Goal: Transaction & Acquisition: Register for event/course

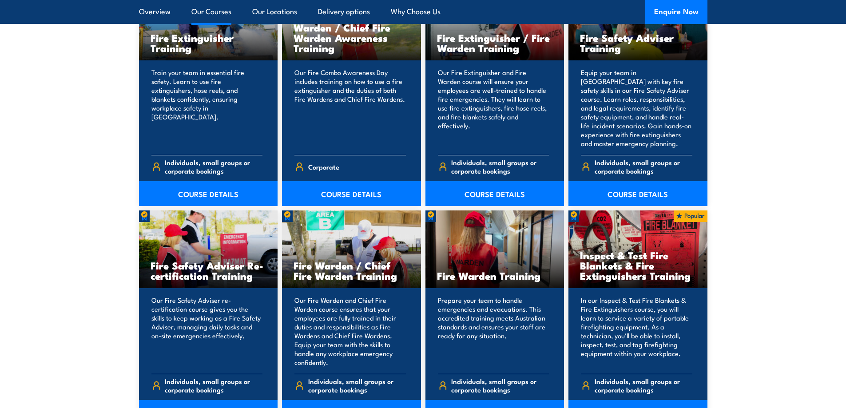
scroll to position [1021, 0]
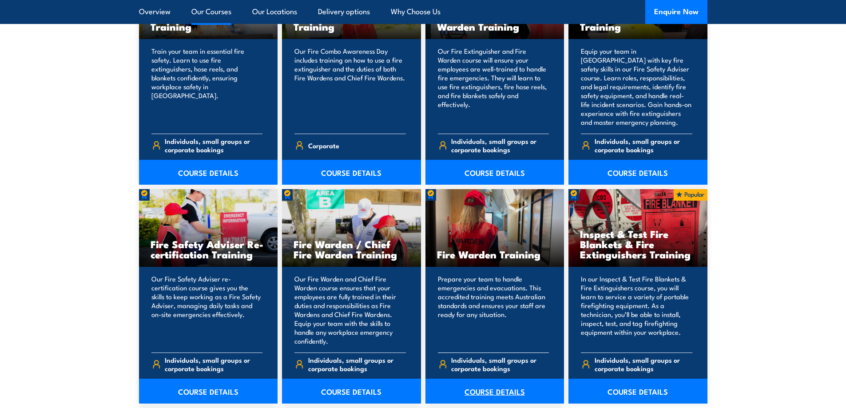
click at [483, 387] on link "COURSE DETAILS" at bounding box center [494, 391] width 139 height 25
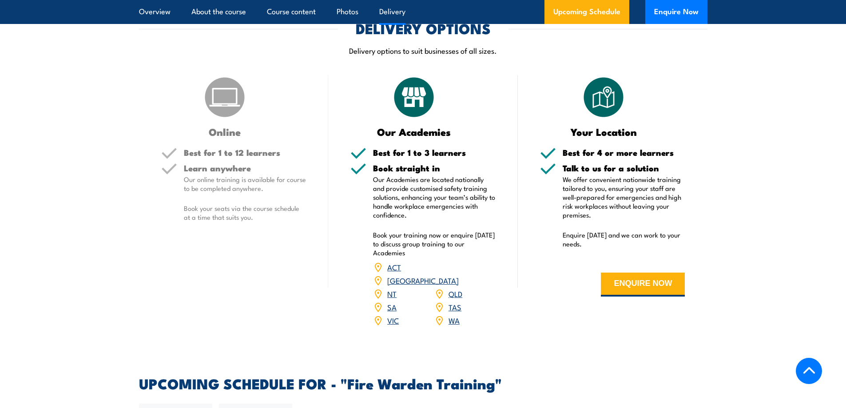
scroll to position [1332, 0]
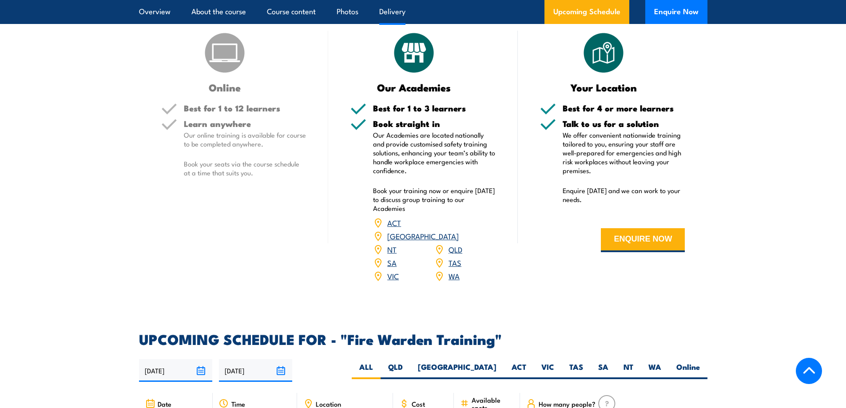
click at [456, 257] on link "TAS" at bounding box center [454, 262] width 13 height 11
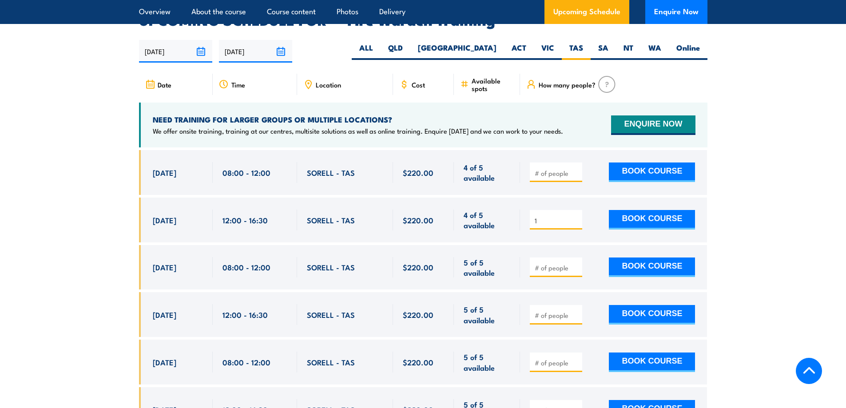
type input "1"
click at [576, 216] on input "1" at bounding box center [557, 220] width 44 height 9
click at [650, 210] on button "BOOK COURSE" at bounding box center [652, 220] width 86 height 20
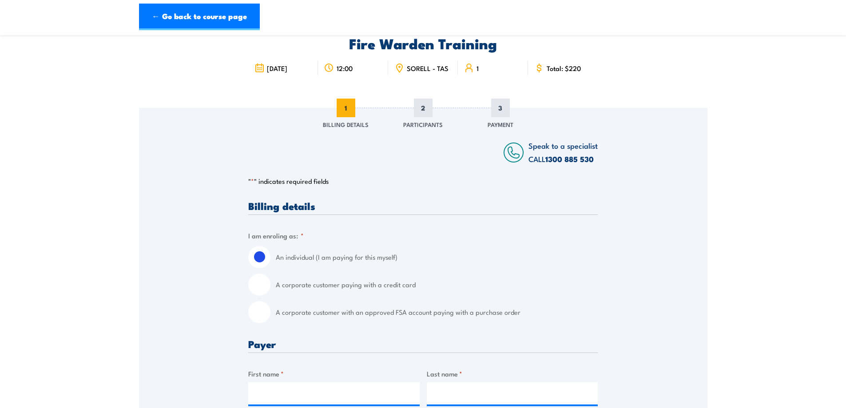
scroll to position [89, 0]
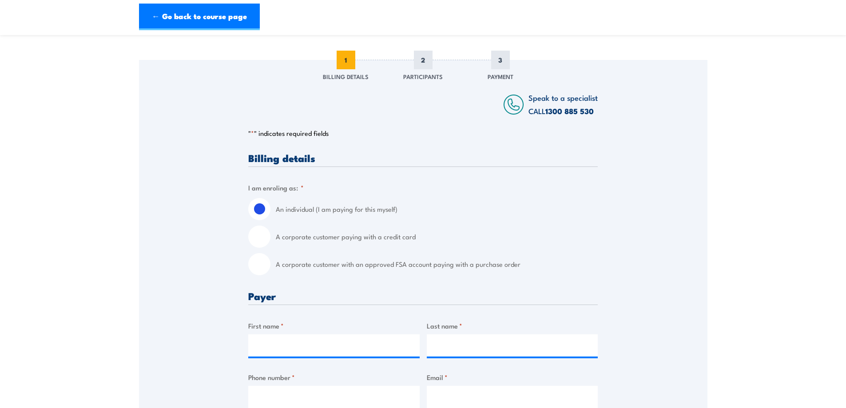
click at [266, 243] on input "A corporate customer paying with a credit card" at bounding box center [259, 237] width 22 height 22
radio input "true"
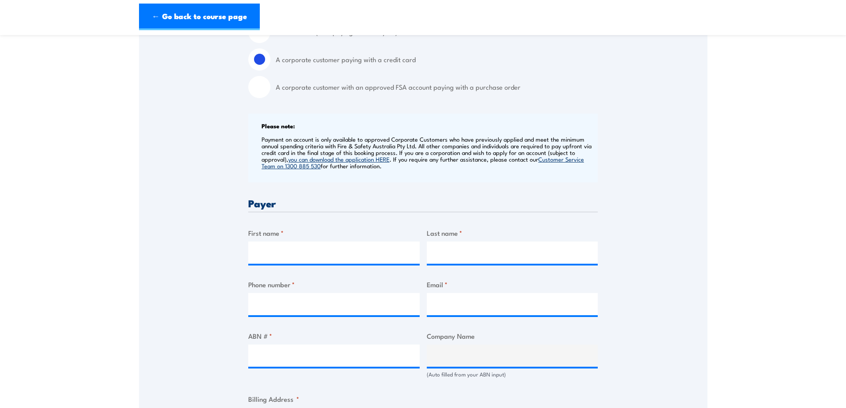
scroll to position [266, 0]
click at [327, 259] on input "First name *" at bounding box center [333, 252] width 171 height 22
type input "Daniel"
type input "Fitzgerald"
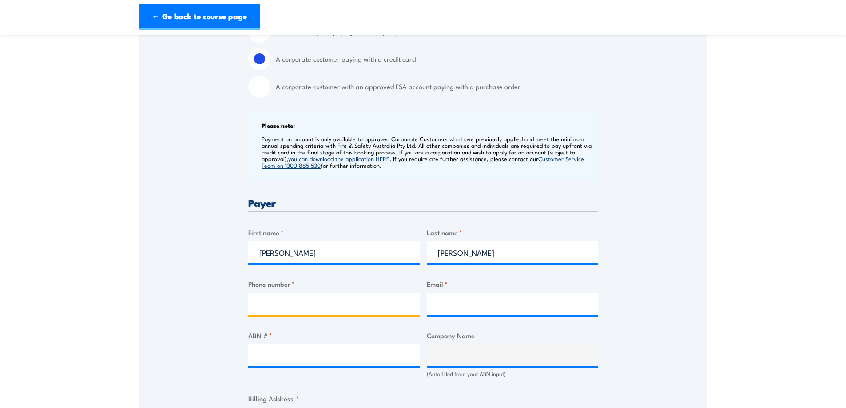
type input "0439350891"
type input "danielfitzgerald@supagas.com.au"
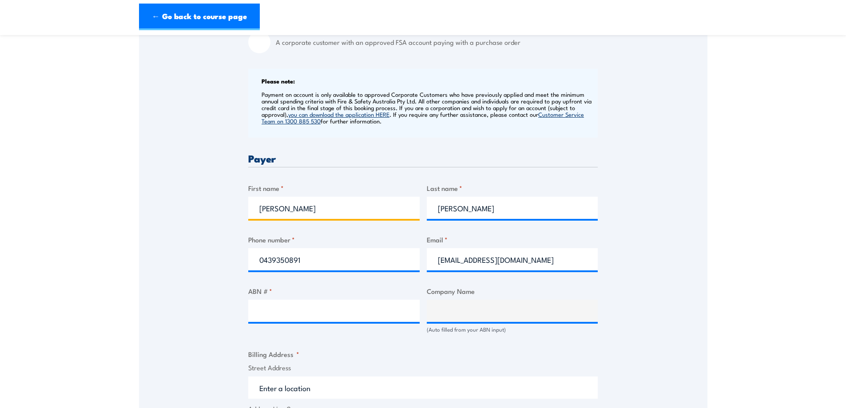
scroll to position [355, 0]
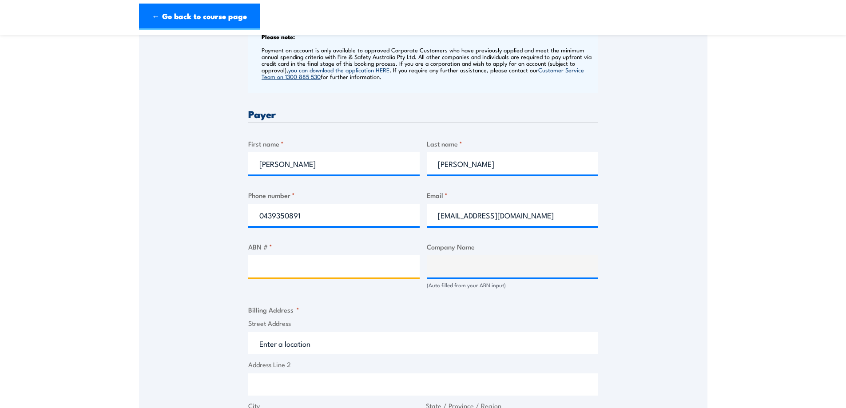
click at [300, 269] on input "ABN # *" at bounding box center [333, 266] width 171 height 22
paste input "50 074 008 496 7"
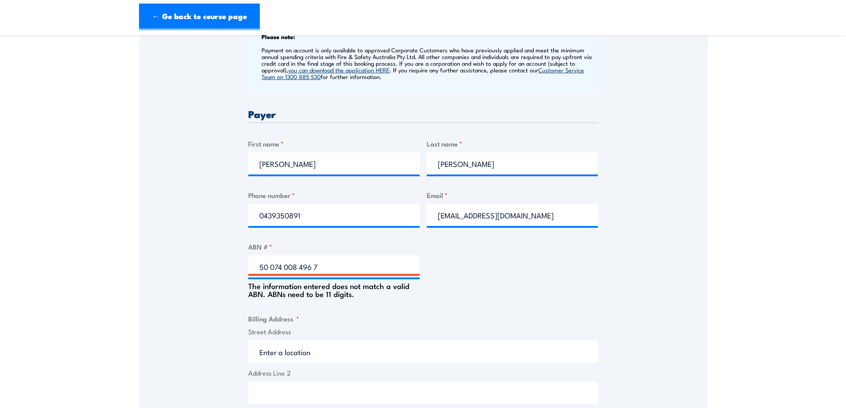
click at [444, 272] on div "Billing details I am enroling as: * An individual (I am paying for this myself)…" at bounding box center [422, 304] width 349 height 836
click at [358, 279] on div "The information entered does not match a valid ABN. ABNs need to be 11 digits." at bounding box center [333, 287] width 171 height 20
click at [351, 266] on input "50 074 008 496 7" at bounding box center [333, 266] width 171 height 22
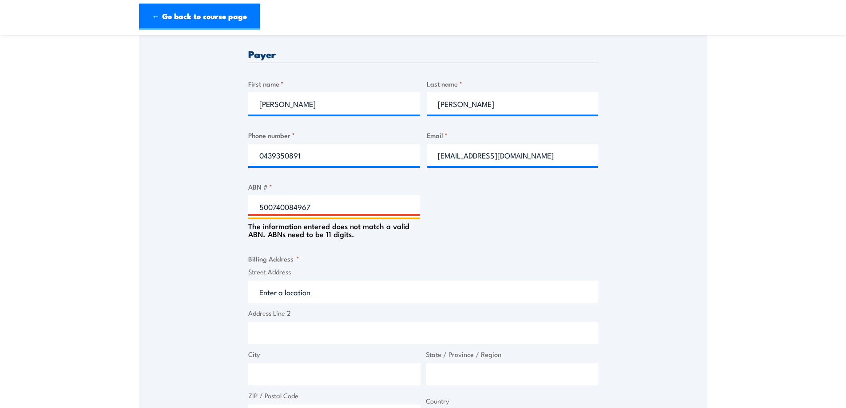
scroll to position [533, 0]
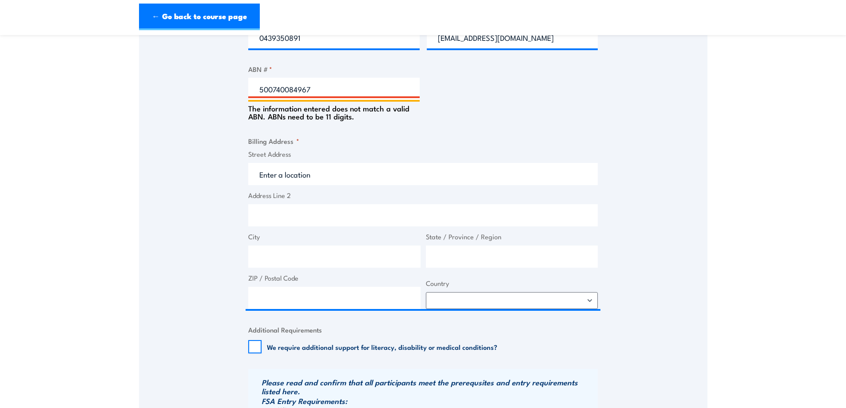
type input "500740084967"
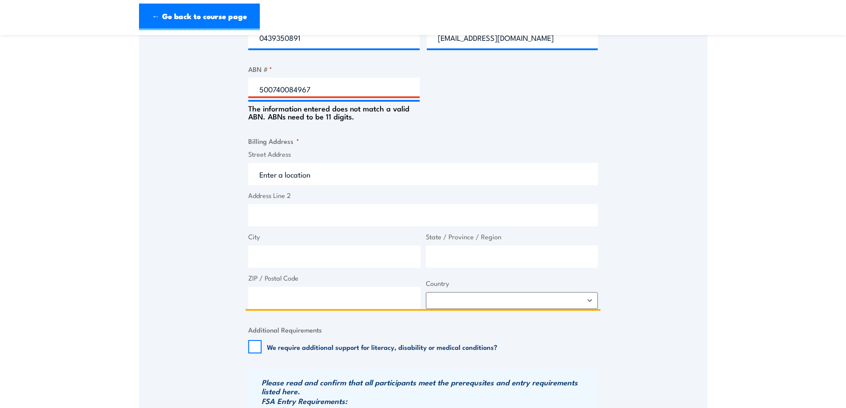
click at [326, 180] on input "Street Address" at bounding box center [422, 174] width 349 height 22
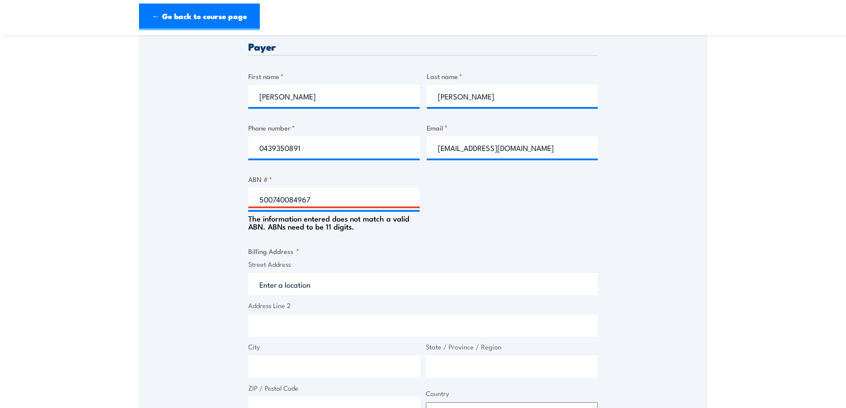
scroll to position [400, 0]
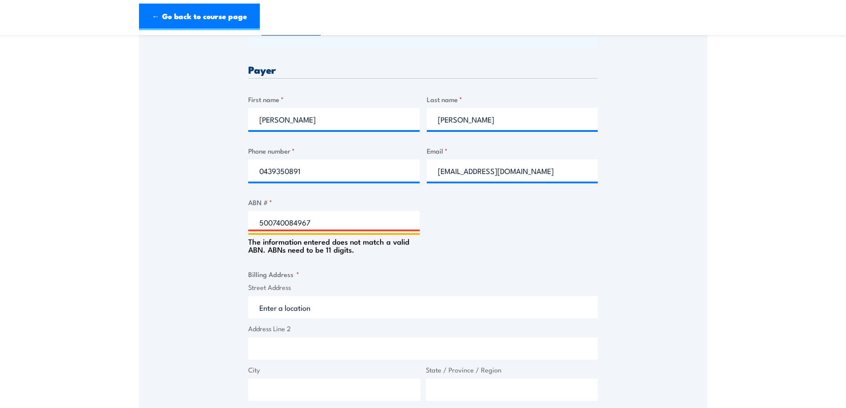
drag, startPoint x: 328, startPoint y: 226, endPoint x: 162, endPoint y: 215, distance: 166.0
click at [162, 215] on div "Speak to a specialist CALL 1300 885 530 CALL 1300 885 530 " * " indicates requi…" at bounding box center [423, 215] width 568 height 932
drag, startPoint x: 299, startPoint y: 236, endPoint x: 296, endPoint y: 231, distance: 5.8
click at [299, 235] on div "The information entered does not match a valid ABN. ABNs need to be 11 digits." at bounding box center [333, 243] width 171 height 20
click at [299, 226] on input "ABN # *" at bounding box center [333, 222] width 171 height 22
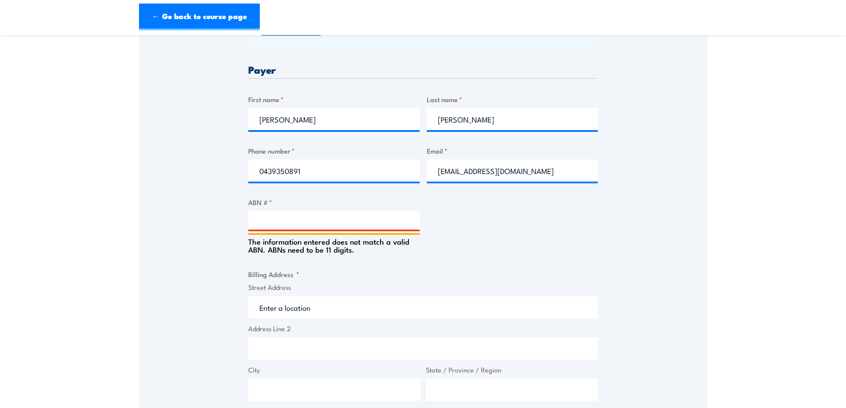
paste input "50 074 008 496"
type input "50 074 008 496"
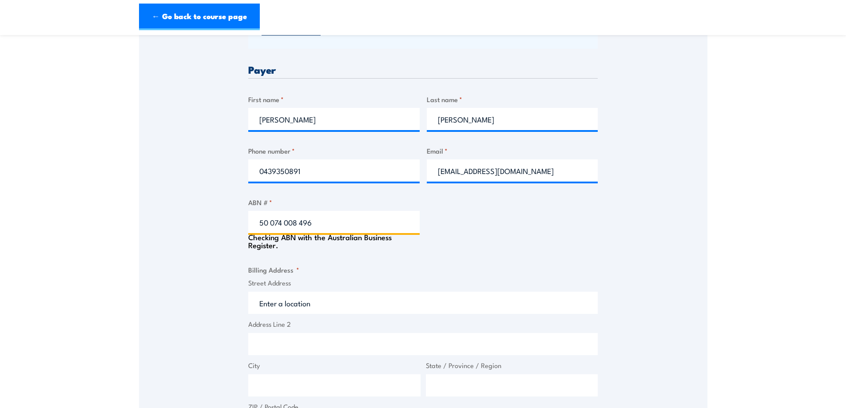
type input "SUPAGAS PTY LIMITED"
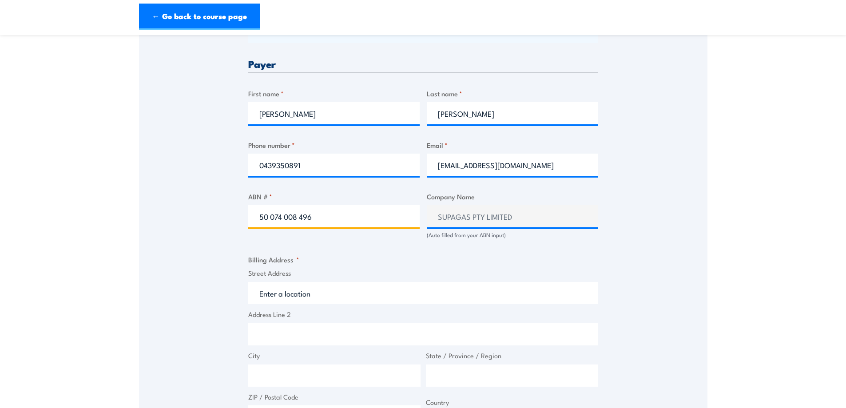
scroll to position [488, 0]
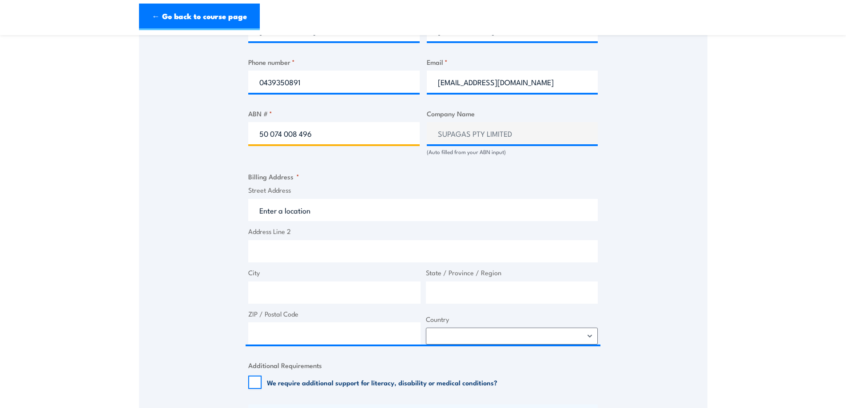
type input "50 074 008 496"
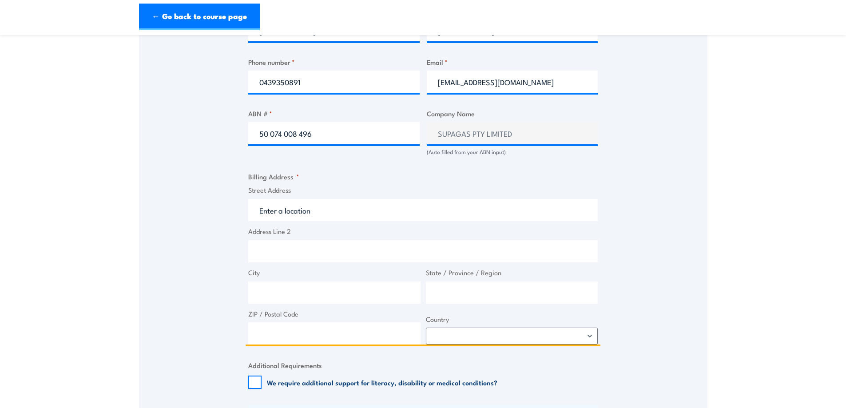
click at [305, 217] on input "Street Address" at bounding box center [422, 210] width 349 height 22
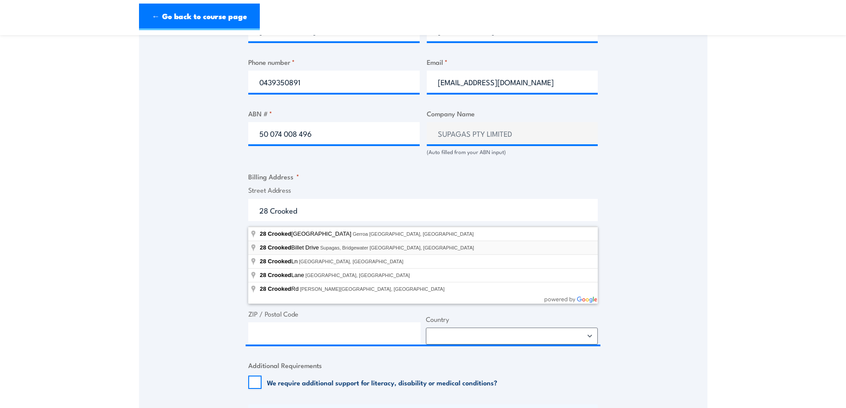
type input "Supagas, 28 Crooked Billet Drive, Bridgewater TAS, Australia"
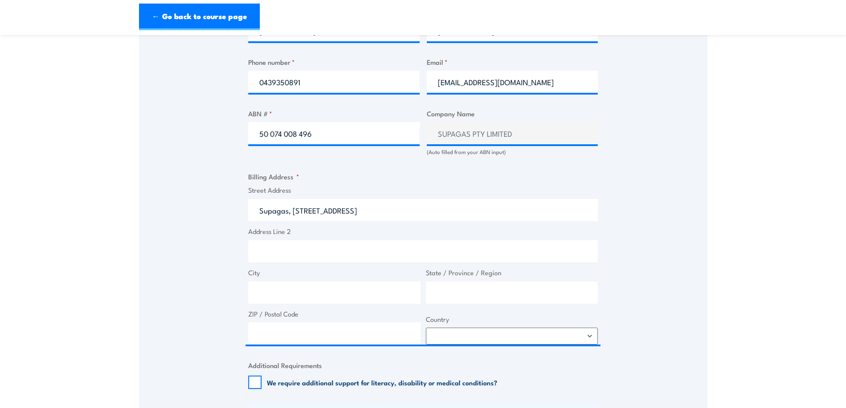
type input "28 Crooked Billet Dr"
type input "Bridgewater"
type input "Tasmania"
type input "7030"
select select "Australia"
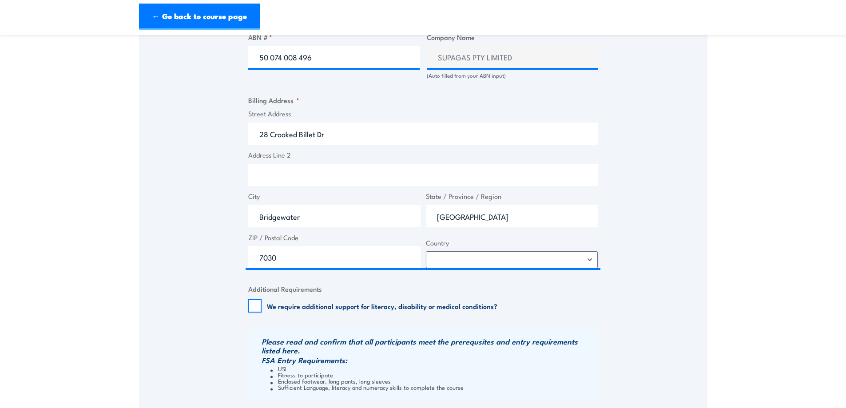
scroll to position [710, 0]
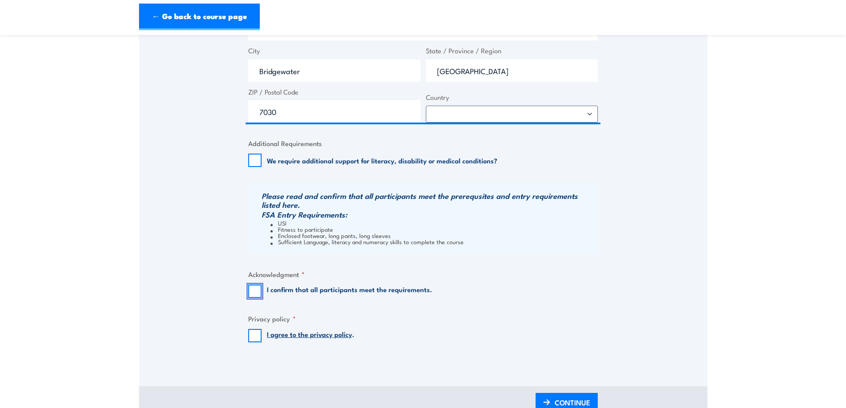
click at [257, 292] on input "I confirm that all participants meet the requirements." at bounding box center [254, 291] width 13 height 13
checkbox input "true"
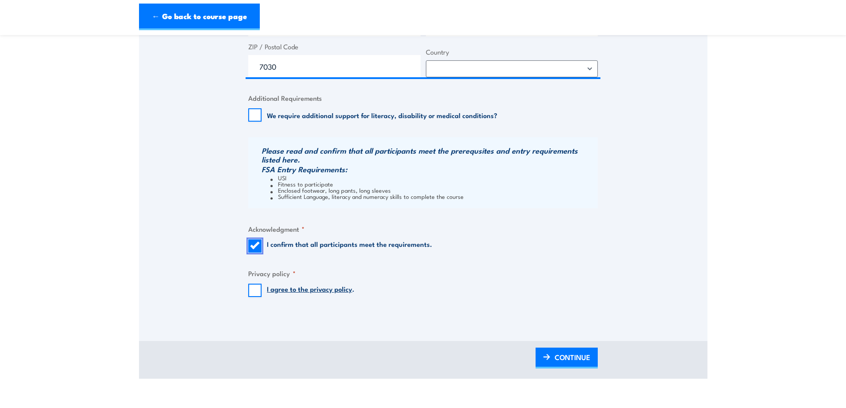
scroll to position [799, 0]
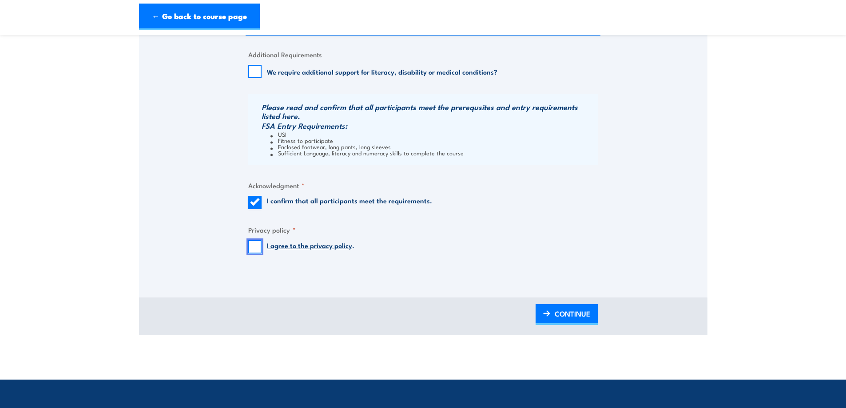
click at [257, 253] on input "I agree to the privacy policy ." at bounding box center [254, 246] width 13 height 13
checkbox input "true"
click at [562, 318] on span "CONTINUE" at bounding box center [572, 314] width 36 height 24
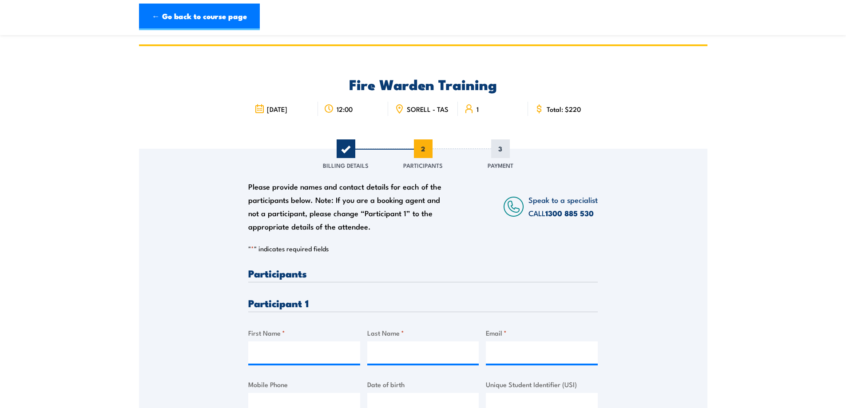
scroll to position [89, 0]
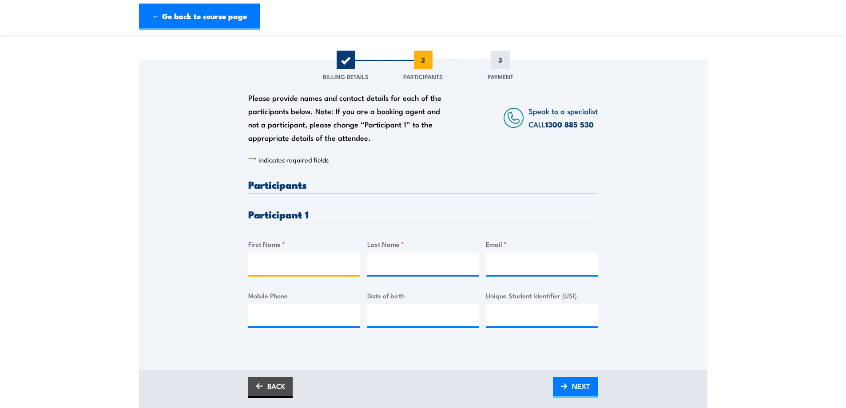
click at [291, 269] on input "First Name *" at bounding box center [304, 264] width 112 height 22
type input "Jacob"
click at [411, 273] on input "Last Name *" at bounding box center [423, 264] width 112 height 22
type input "Barlow"
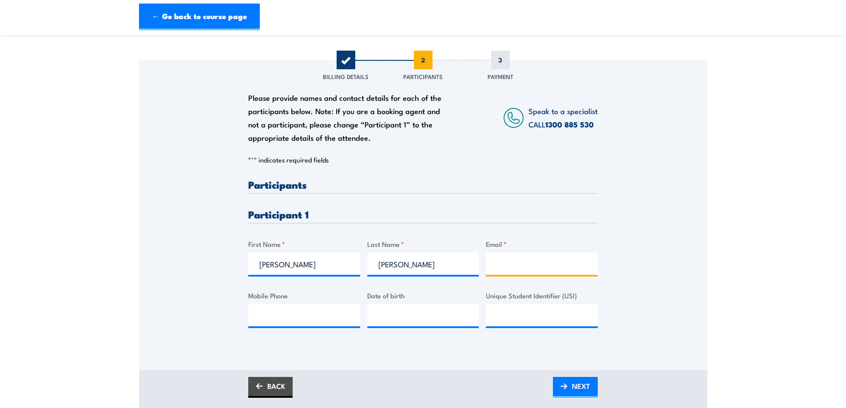
drag, startPoint x: 491, startPoint y: 266, endPoint x: 509, endPoint y: 265, distance: 17.8
click at [491, 266] on input "Email *" at bounding box center [542, 264] width 112 height 22
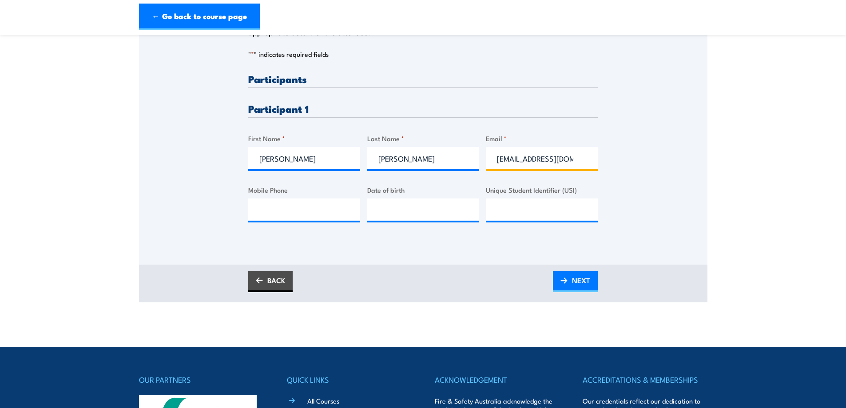
scroll to position [222, 0]
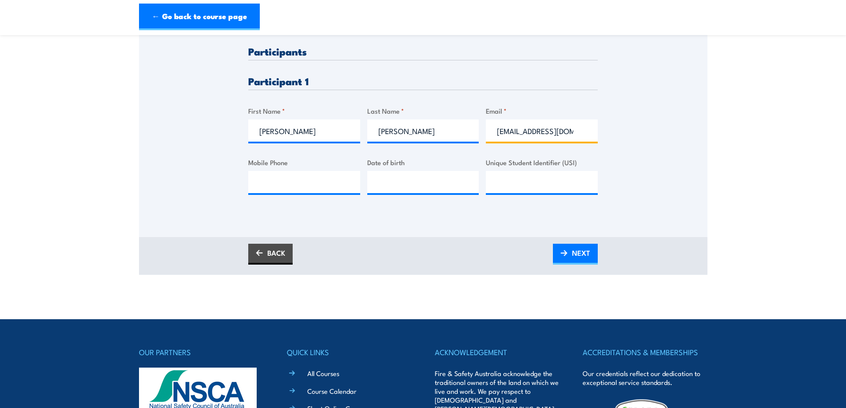
type input "jacobbarlow@supagas.com.au"
click at [287, 190] on input "Mobile Phone" at bounding box center [304, 182] width 112 height 22
type input "0402 375 568"
type input "__/__/____"
click at [395, 185] on input "__/__/____" at bounding box center [423, 182] width 112 height 22
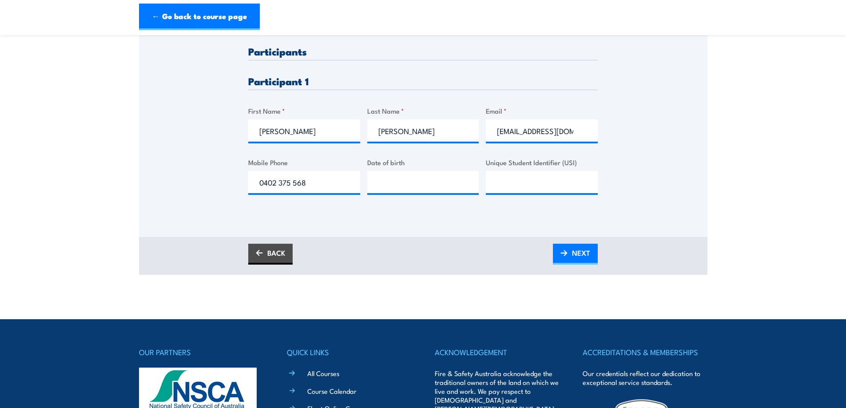
click at [388, 226] on div "Please provide names and contact details for each of the participants below. No…" at bounding box center [423, 82] width 568 height 310
drag, startPoint x: 576, startPoint y: 139, endPoint x: 586, endPoint y: 136, distance: 10.2
click at [576, 139] on input "jacobbarlow@supagas.com.au" at bounding box center [542, 130] width 112 height 22
click at [561, 135] on input "jacobbarlow@supagas.com.au" at bounding box center [542, 130] width 112 height 22
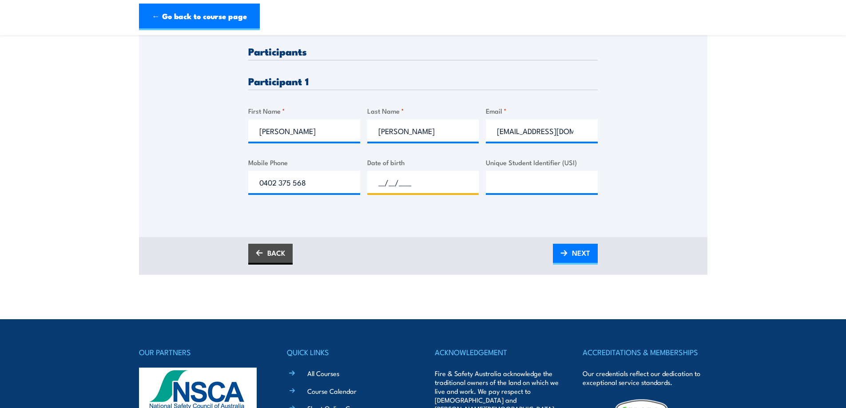
click at [396, 189] on input "__/__/____" at bounding box center [423, 182] width 112 height 22
type input "10/06/1992"
click at [505, 190] on input "Unique Student Identifier (USI)" at bounding box center [542, 182] width 112 height 22
paste input "7KP65AEAQV"
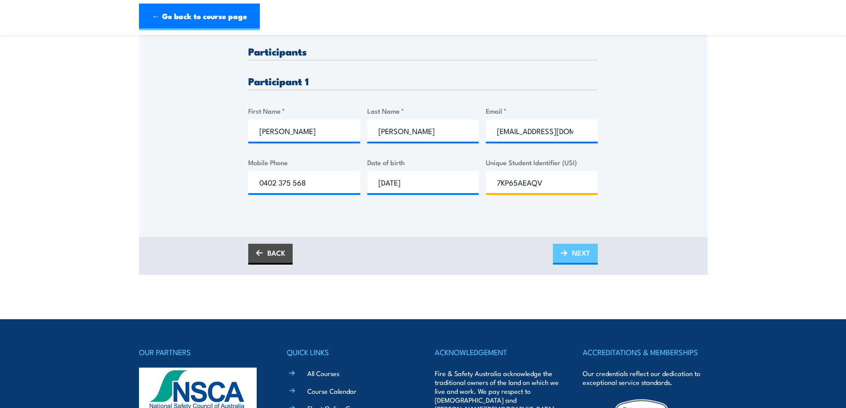
type input "7KP65AEAQV"
click at [589, 255] on span "NEXT" at bounding box center [581, 253] width 18 height 24
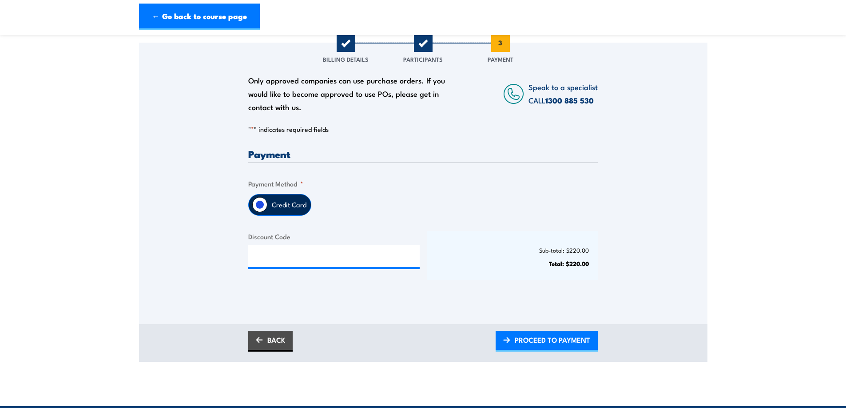
scroll to position [133, 0]
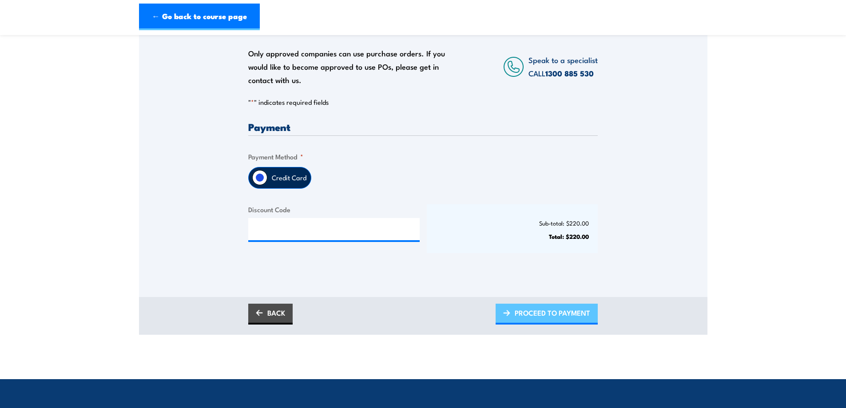
click at [530, 313] on span "PROCEED TO PAYMENT" at bounding box center [552, 313] width 75 height 24
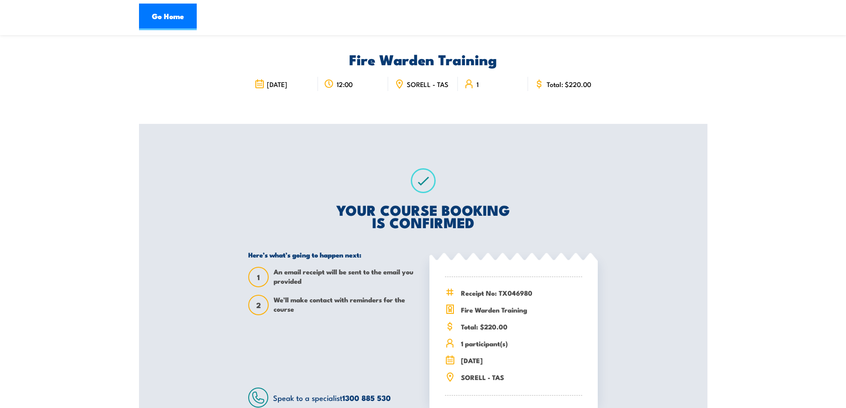
scroll to position [89, 0]
